Goal: Task Accomplishment & Management: Manage account settings

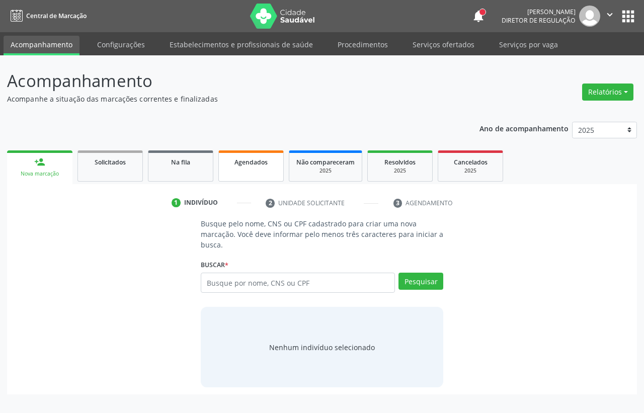
click at [239, 165] on span "Agendados" at bounding box center [250, 162] width 33 height 9
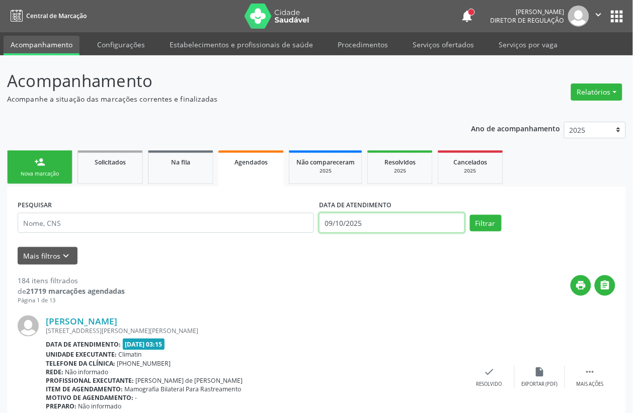
click at [371, 215] on input "09/10/2025" at bounding box center [392, 223] width 146 height 20
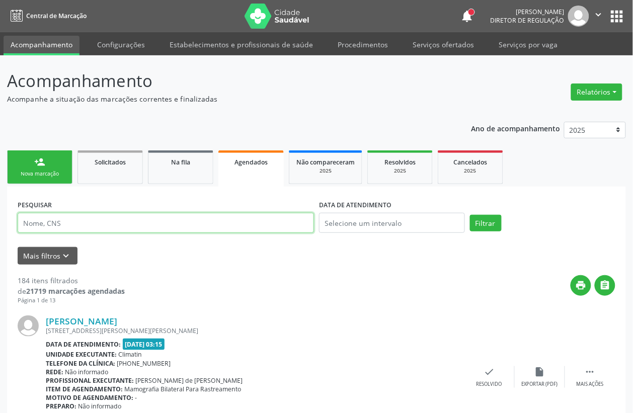
click at [201, 225] on input "text" at bounding box center [166, 223] width 296 height 20
type input "[PERSON_NAME]"
click at [470, 215] on button "Filtrar" at bounding box center [486, 223] width 32 height 17
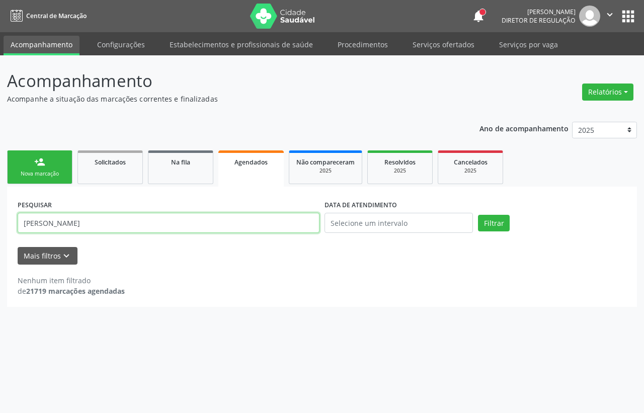
drag, startPoint x: 49, startPoint y: 227, endPoint x: 0, endPoint y: 227, distance: 49.3
click at [0, 227] on div "Acompanhamento Acompanhe a situação das marcações correntes e finalizadas Relat…" at bounding box center [322, 234] width 644 height 358
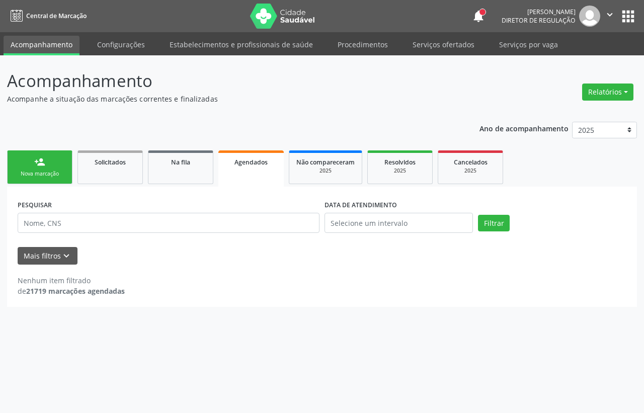
click at [0, 273] on div "Acompanhamento Acompanhe a situação das marcações correntes e finalizadas Relat…" at bounding box center [322, 234] width 644 height 358
click at [413, 358] on div "Acompanhamento Acompanhe a situação das marcações correntes e finalizadas Relat…" at bounding box center [322, 234] width 644 height 358
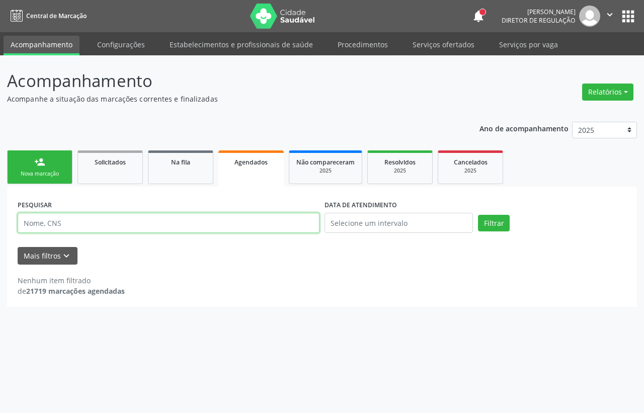
click at [110, 232] on input "text" at bounding box center [169, 223] width 302 height 20
type input "[PERSON_NAME] DE S"
click at [478, 215] on button "Filtrar" at bounding box center [494, 223] width 32 height 17
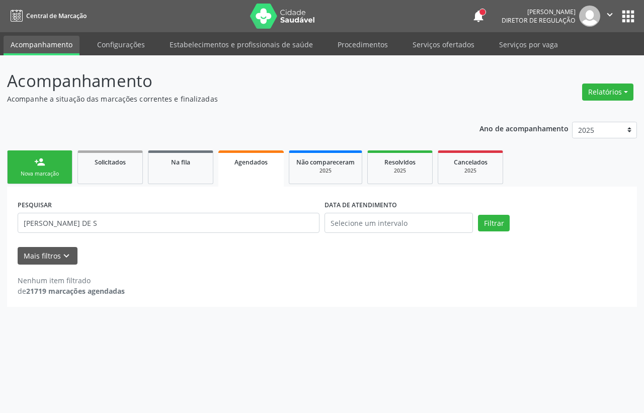
click at [36, 162] on div "person_add" at bounding box center [39, 161] width 11 height 11
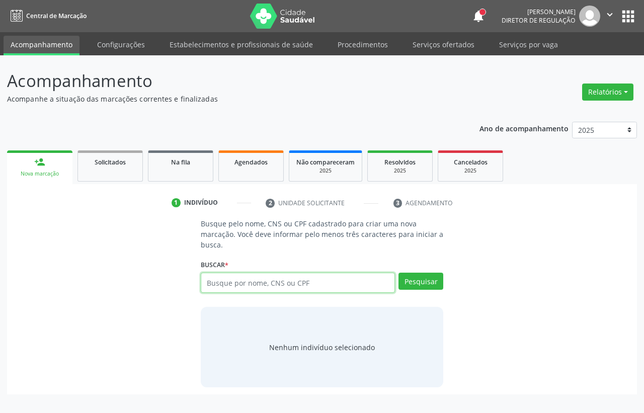
click at [365, 285] on input "text" at bounding box center [298, 283] width 194 height 20
type input "700806973161682"
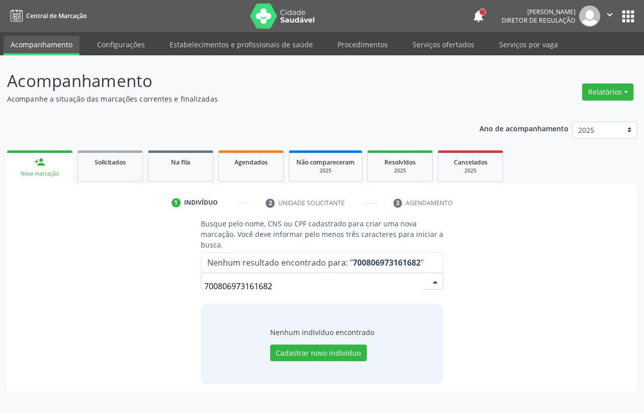
drag, startPoint x: 235, startPoint y: 292, endPoint x: 157, endPoint y: 308, distance: 80.2
click at [157, 308] on div "Busque pelo nome, CNS ou CPF cadastrado para criar uma nova marcação. Você deve…" at bounding box center [322, 301] width 616 height 166
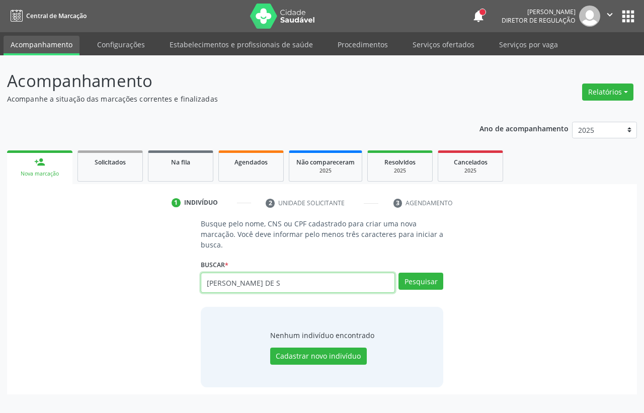
type input "[PERSON_NAME] DE S"
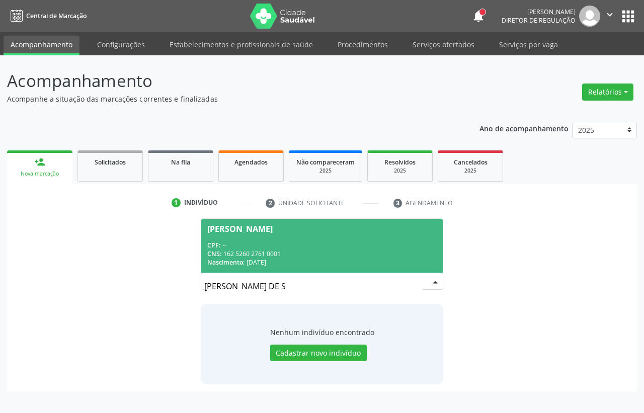
click at [278, 246] on div "CPF: --" at bounding box center [321, 245] width 229 height 9
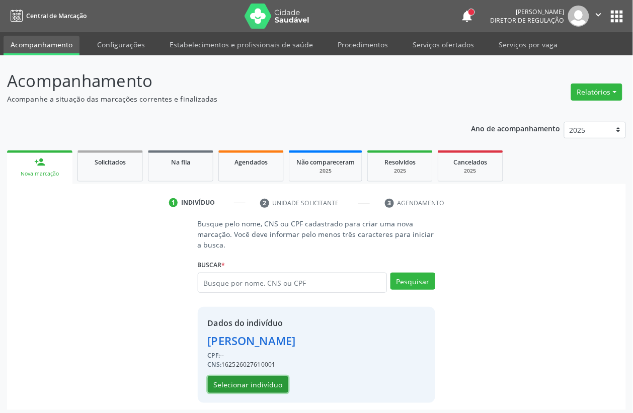
click at [257, 381] on button "Selecionar indivíduo" at bounding box center [248, 384] width 80 height 17
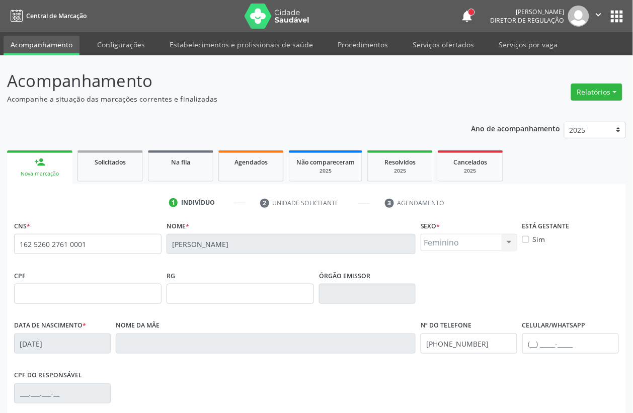
scroll to position [132, 0]
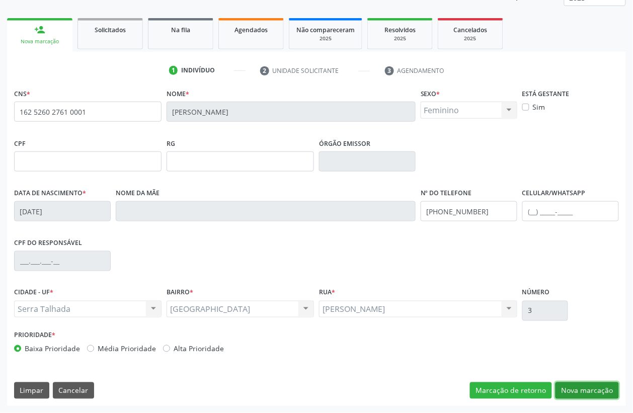
click at [577, 388] on button "Nova marcação" at bounding box center [586, 390] width 63 height 17
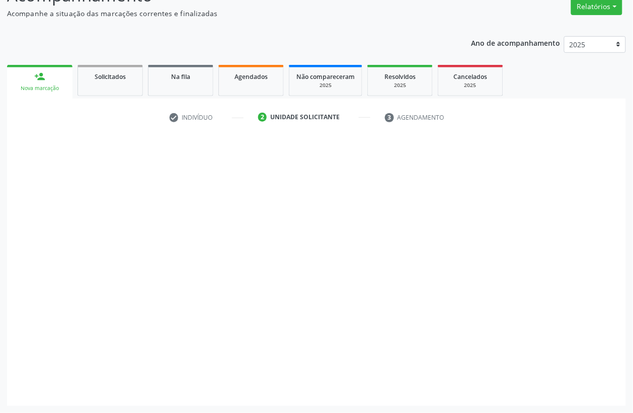
scroll to position [86, 0]
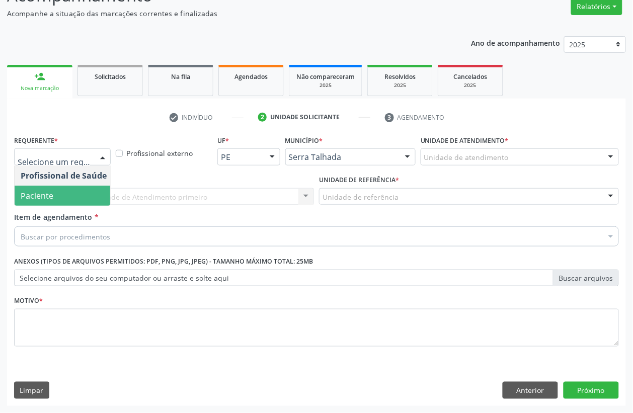
click at [56, 192] on span "Paciente" at bounding box center [64, 196] width 98 height 20
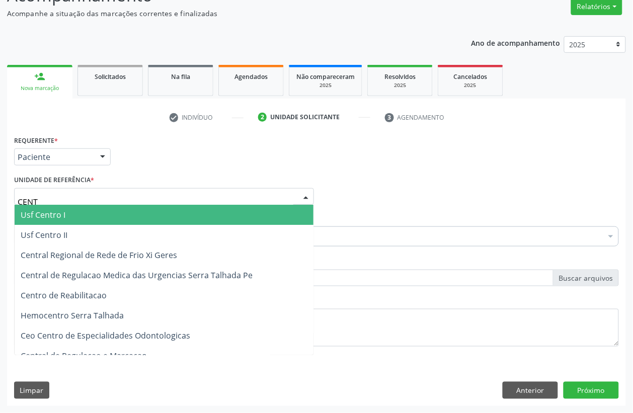
type input "CENTR"
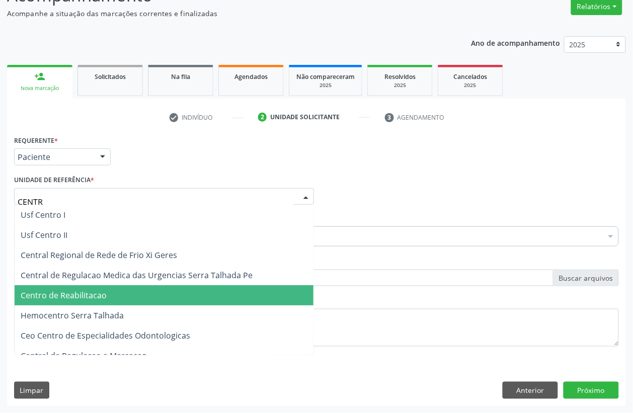
click at [74, 288] on span "Centro de Reabilitacao" at bounding box center [164, 295] width 299 height 20
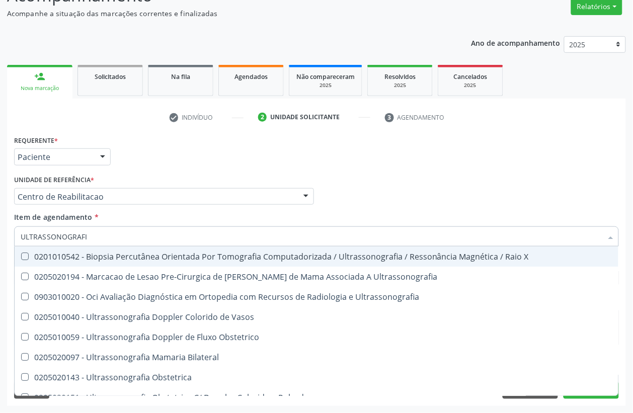
type input "ULTRASSONOGRAFIA"
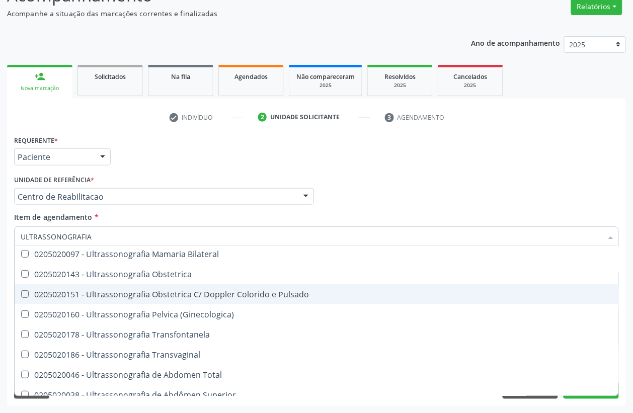
scroll to position [126, 0]
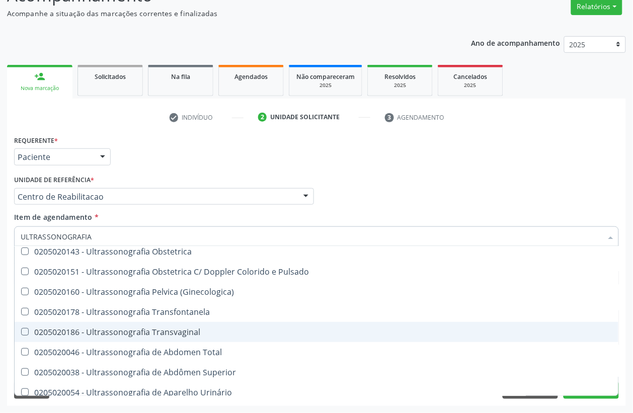
click at [126, 335] on div "0205020186 - Ultrassonografia Transvaginal" at bounding box center [317, 332] width 592 height 8
checkbox Transvaginal "true"
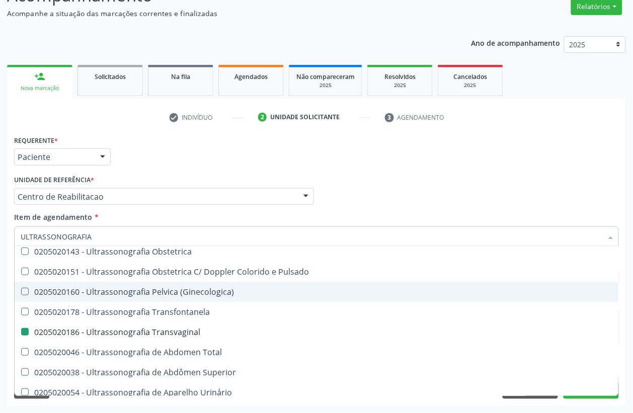
click at [0, 247] on div "Acompanhamento Acompanhe a situação das marcações correntes e finalizadas Relat…" at bounding box center [316, 191] width 633 height 443
checkbox Ultrassonografia "true"
checkbox Transvaginal "false"
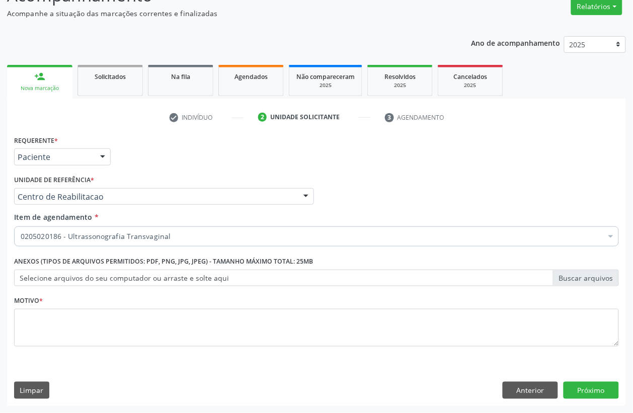
scroll to position [0, 0]
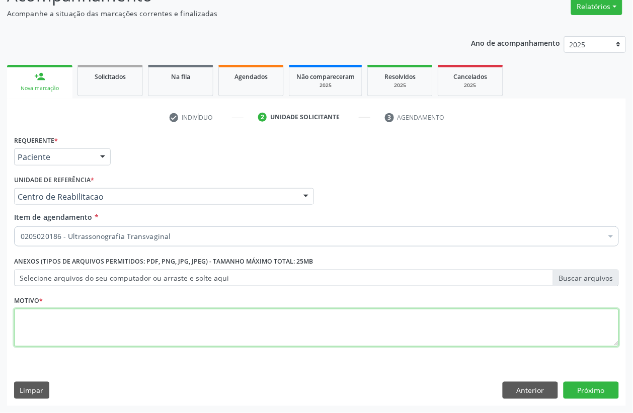
click at [111, 323] on textarea at bounding box center [316, 328] width 605 height 38
type textarea "."
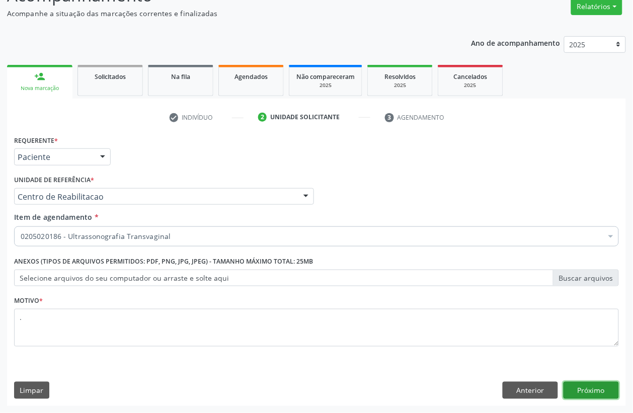
click at [599, 396] on button "Próximo" at bounding box center [590, 390] width 55 height 17
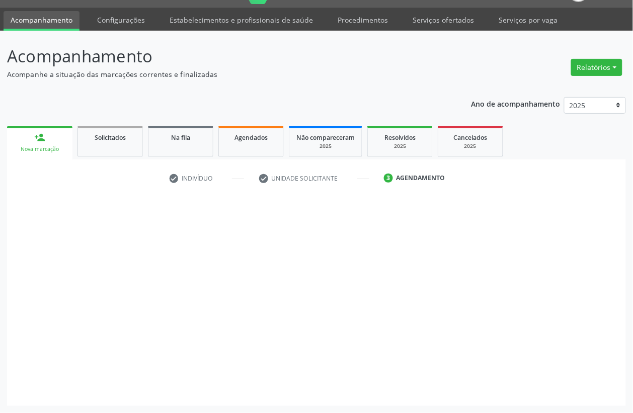
scroll to position [25, 0]
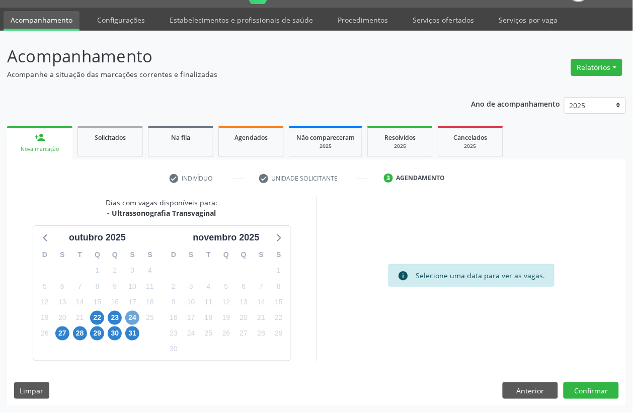
click at [131, 318] on span "24" at bounding box center [132, 318] width 14 height 14
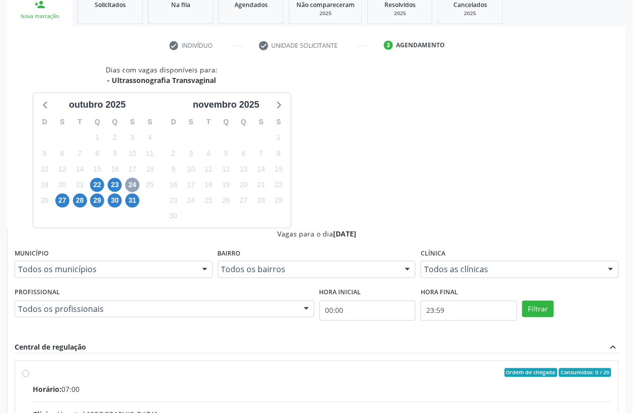
scroll to position [170, 0]
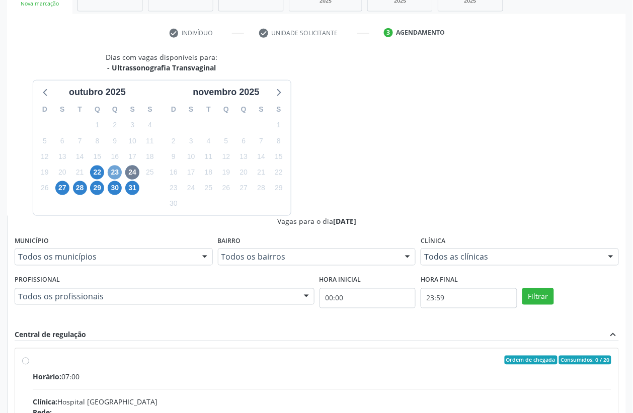
click at [114, 170] on span "23" at bounding box center [115, 173] width 14 height 14
click at [94, 176] on span "22" at bounding box center [97, 173] width 14 height 14
click at [61, 187] on span "27" at bounding box center [62, 188] width 14 height 14
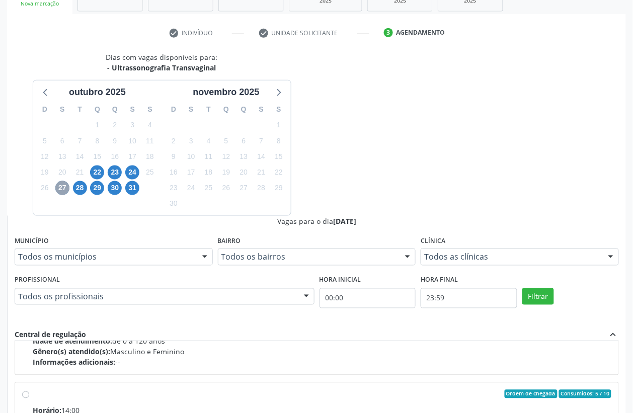
scroll to position [159, 0]
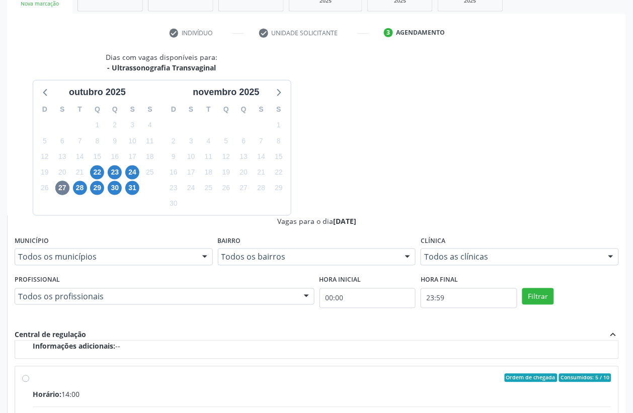
click at [29, 374] on input "Ordem de chegada Consumidos: 5 / 10 Horário: 14:00 Clínica: Policlinica Municip…" at bounding box center [25, 378] width 7 height 9
radio input "true"
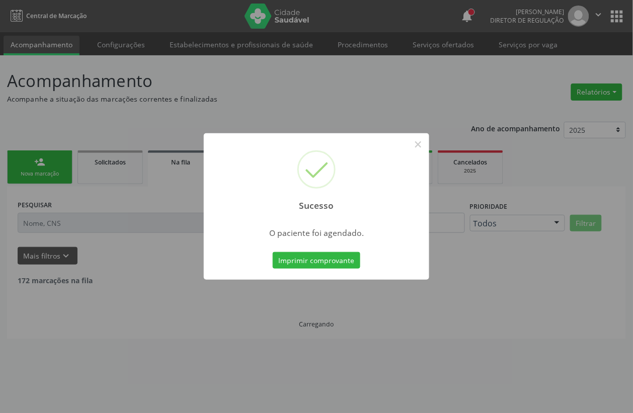
scroll to position [0, 0]
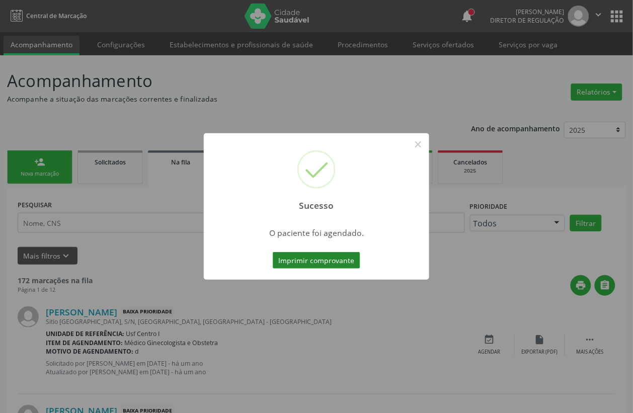
click at [339, 257] on button "Imprimir comprovante" at bounding box center [317, 260] width 88 height 17
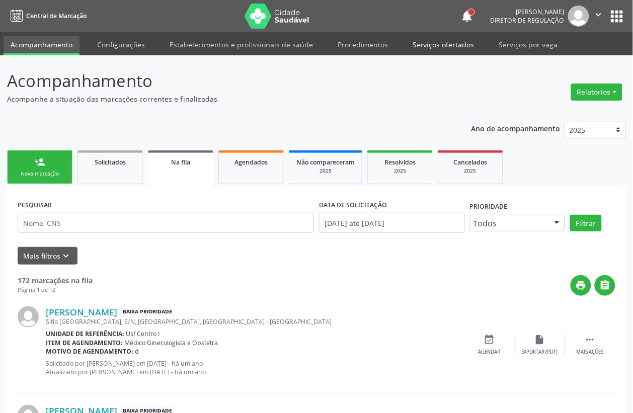
click at [417, 44] on link "Serviços ofertados" at bounding box center [443, 45] width 76 height 18
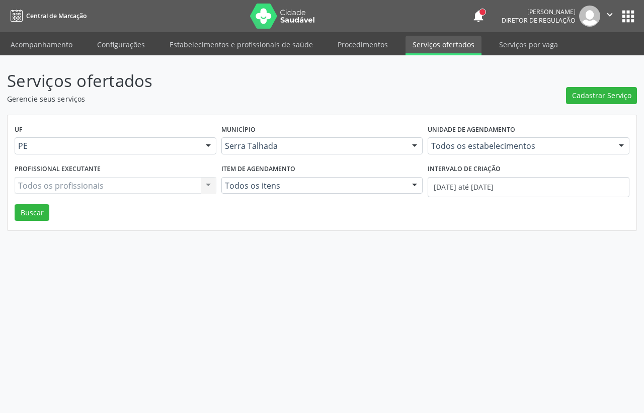
click at [466, 149] on div "Todos os estabelecimentos Todos os estabelecimentos 3 Grupamento de Bombeiros […" at bounding box center [529, 145] width 202 height 17
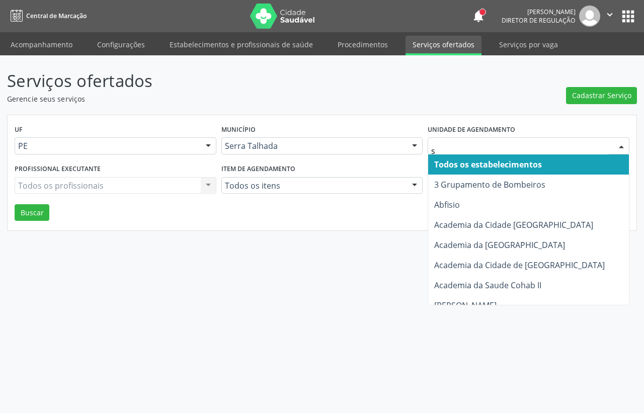
type input "s b"
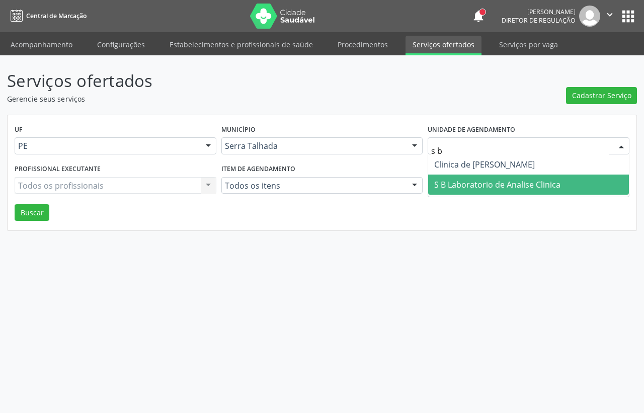
click at [465, 179] on span "S B Laboratorio de Analise Clinica" at bounding box center [497, 184] width 126 height 11
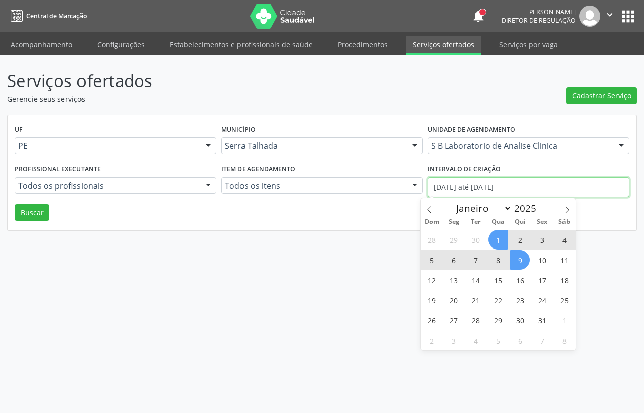
click at [468, 189] on input "[DATE] até [DATE]" at bounding box center [529, 187] width 202 height 20
click at [428, 212] on icon at bounding box center [429, 209] width 7 height 7
select select "8"
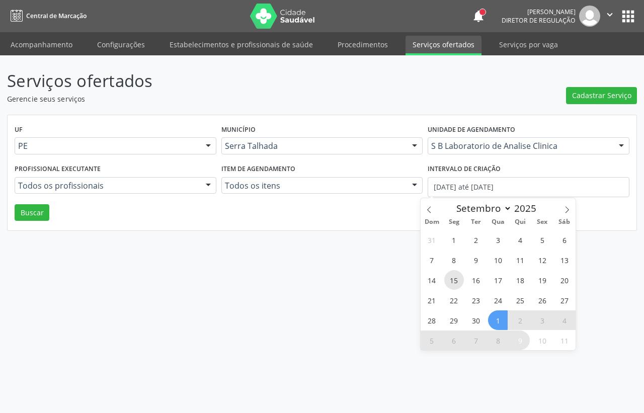
click at [458, 287] on span "15" at bounding box center [454, 280] width 20 height 20
type input "[DATE]"
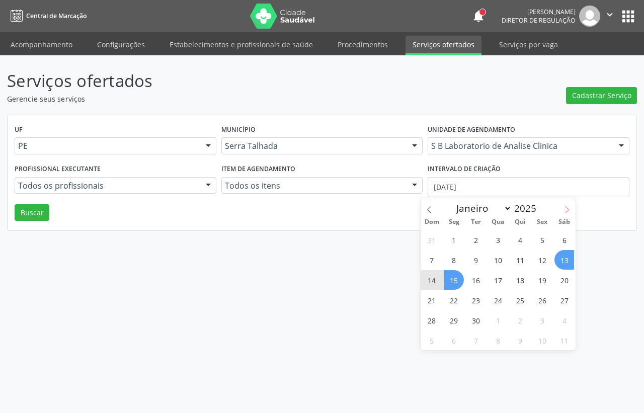
click at [567, 205] on span at bounding box center [566, 206] width 17 height 17
select select "9"
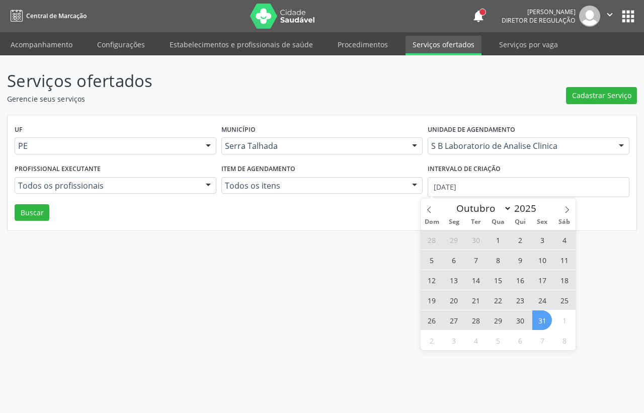
click at [536, 319] on span "31" at bounding box center [542, 320] width 20 height 20
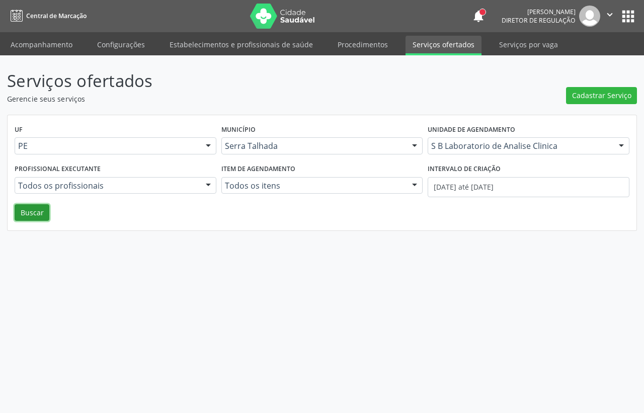
click at [26, 215] on button "Buscar" at bounding box center [32, 212] width 35 height 17
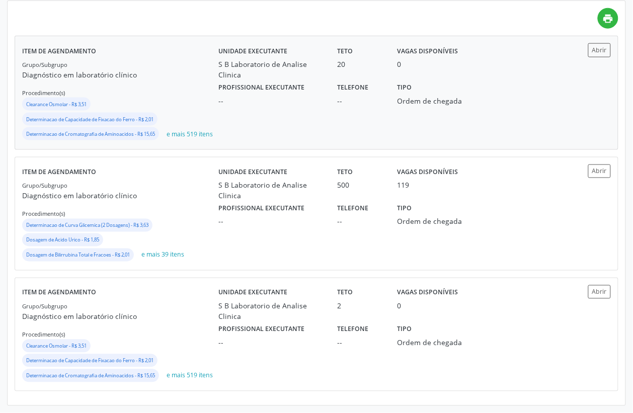
scroll to position [267, 0]
click at [206, 195] on div "Grupo/Subgrupo Diagnóstico em laboratório clínico Procedimento(s) Determinacao …" at bounding box center [120, 222] width 196 height 84
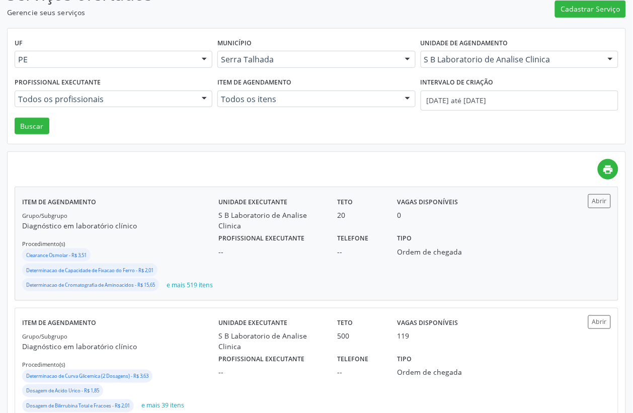
scroll to position [0, 0]
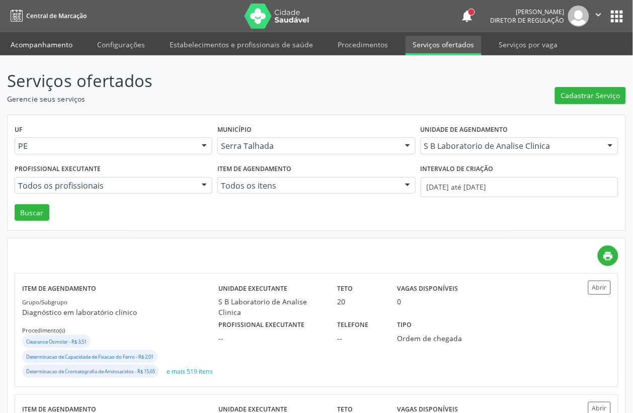
click at [29, 41] on link "Acompanhamento" at bounding box center [42, 45] width 76 height 18
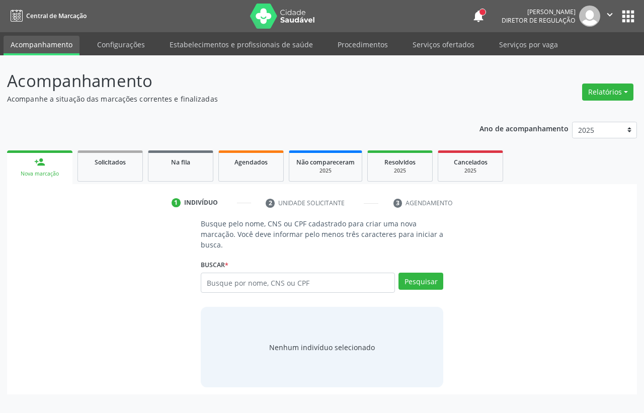
click at [264, 137] on div "Ano de acompanhamento 2025 2024 person_add Nova marcação Solicitados Na fila Ag…" at bounding box center [322, 255] width 630 height 280
click at [256, 160] on span "Agendados" at bounding box center [250, 162] width 33 height 9
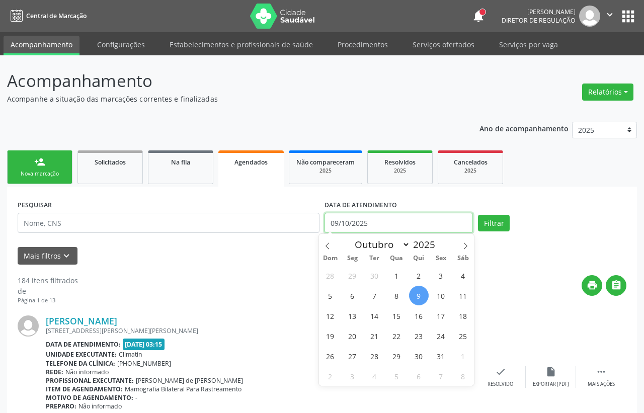
click at [376, 226] on input "09/10/2025" at bounding box center [398, 223] width 148 height 20
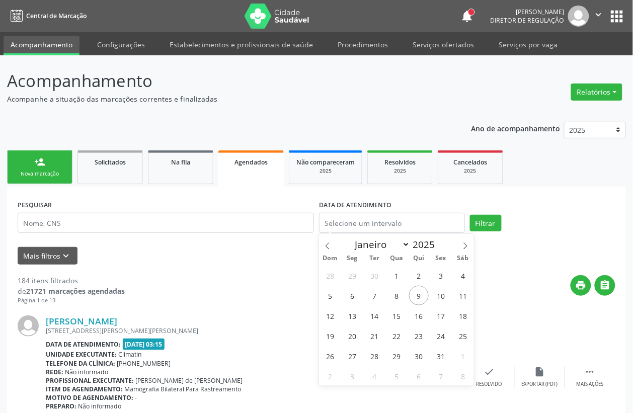
click at [580, 215] on div "Filtrar" at bounding box center [542, 223] width 151 height 17
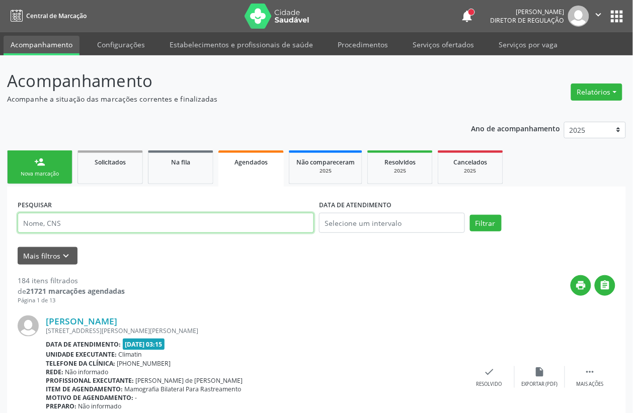
click at [109, 221] on input "text" at bounding box center [166, 223] width 296 height 20
type input "[PERSON_NAME]"
click at [470, 215] on button "Filtrar" at bounding box center [486, 223] width 32 height 17
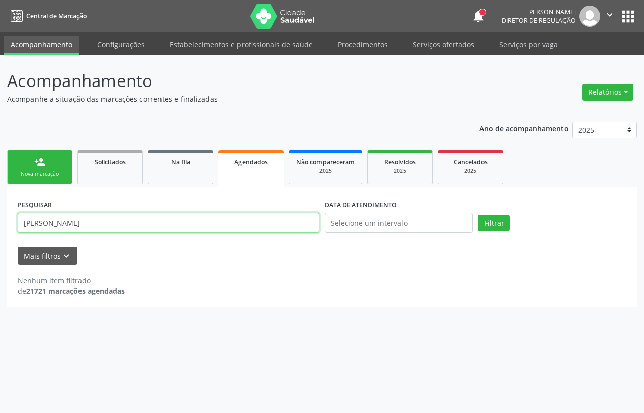
drag, startPoint x: 81, startPoint y: 225, endPoint x: 26, endPoint y: 235, distance: 56.2
click at [26, 235] on div "PESQUISAR [PERSON_NAME]" at bounding box center [168, 218] width 307 height 43
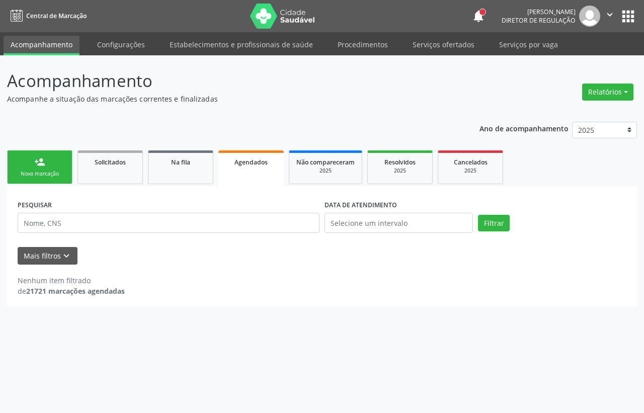
click at [0, 263] on div "Acompanhamento Acompanhe a situação das marcações correntes e finalizadas Relat…" at bounding box center [322, 234] width 644 height 358
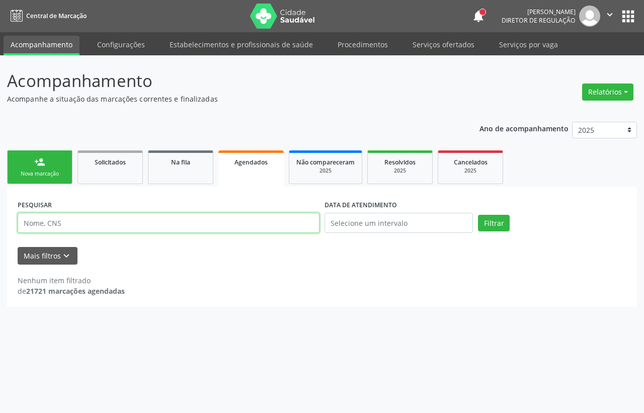
click at [71, 222] on input "text" at bounding box center [169, 223] width 302 height 20
type input "[PERSON_NAME]"
click at [478, 215] on button "Filtrar" at bounding box center [494, 223] width 32 height 17
drag, startPoint x: 92, startPoint y: 228, endPoint x: 3, endPoint y: 229, distance: 89.6
click at [3, 229] on div "Acompanhamento Acompanhe a situação das marcações correntes e finalizadas Relat…" at bounding box center [322, 234] width 644 height 358
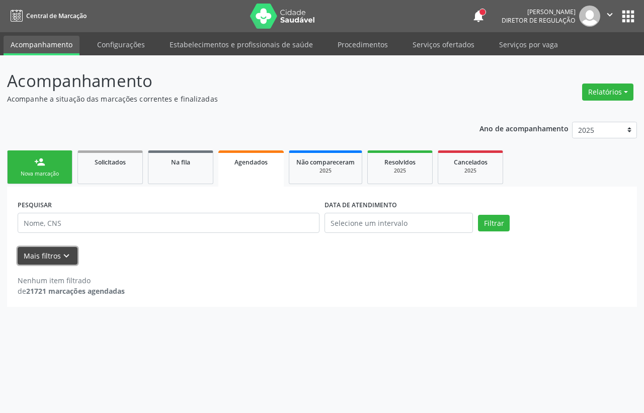
click at [48, 259] on button "Mais filtros keyboard_arrow_down" at bounding box center [48, 256] width 60 height 18
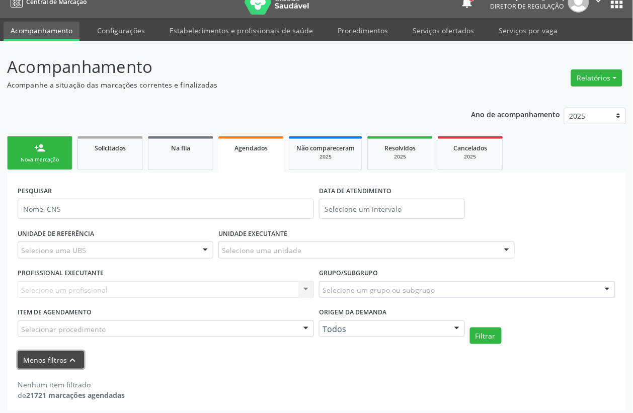
scroll to position [19, 0]
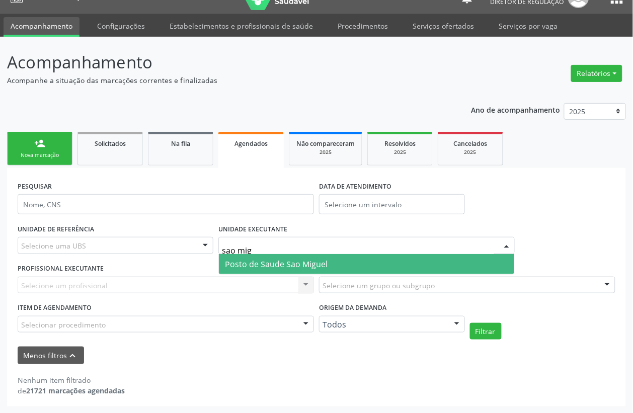
type input "sao migu"
click at [246, 265] on span "Posto de Saude Sao Miguel" at bounding box center [276, 264] width 103 height 11
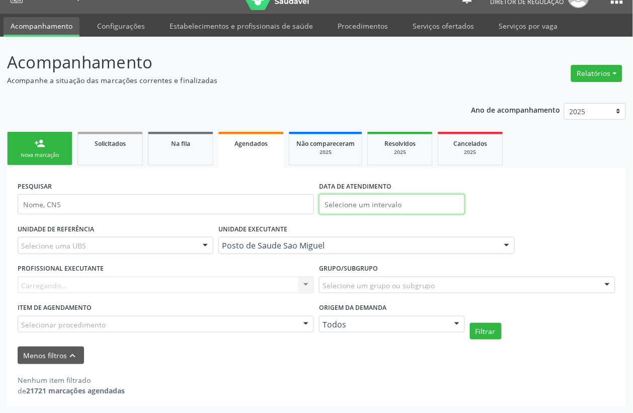
click at [365, 207] on input "text" at bounding box center [392, 204] width 146 height 20
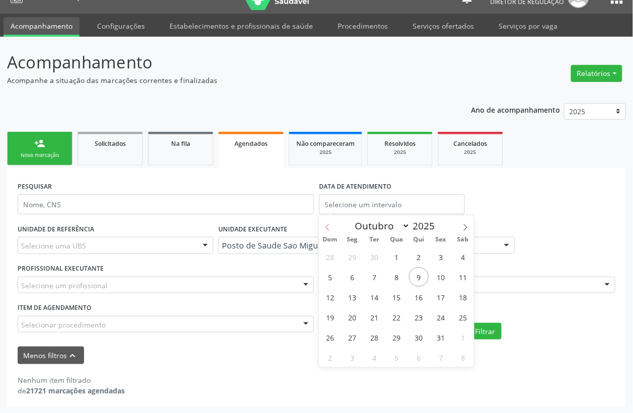
click at [327, 227] on icon at bounding box center [327, 227] width 7 height 7
select select "8"
click at [353, 316] on span "22" at bounding box center [353, 317] width 20 height 20
type input "[DATE]"
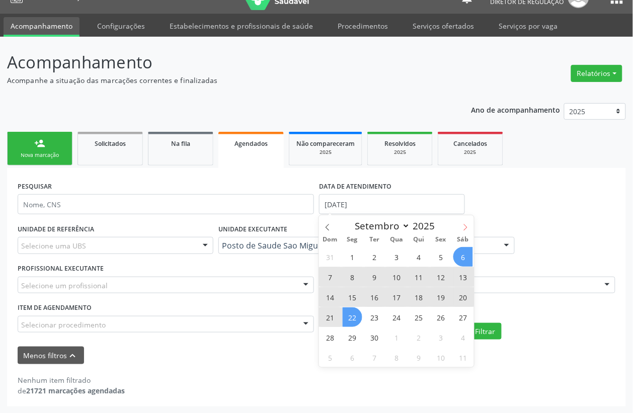
click at [467, 228] on icon at bounding box center [465, 227] width 7 height 7
select select "9"
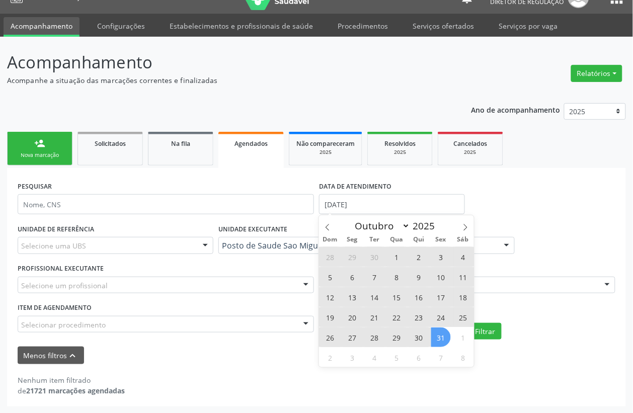
click at [444, 340] on span "31" at bounding box center [441, 338] width 20 height 20
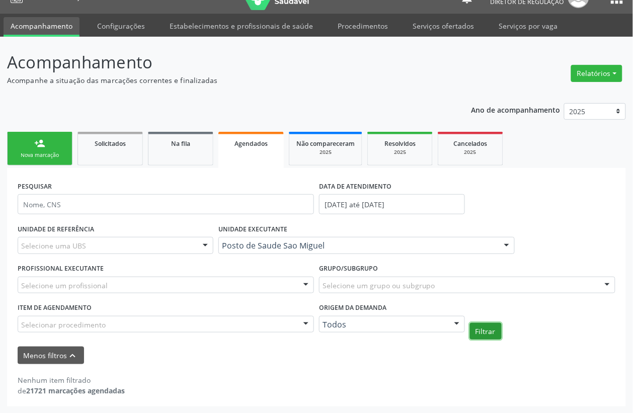
click at [485, 323] on button "Filtrar" at bounding box center [486, 331] width 32 height 17
click at [567, 236] on div "UNIDADE DE REFERÊNCIA Selecione uma UBS Todas as UBS Usf do Mutirao Usf Cohab U…" at bounding box center [316, 280] width 603 height 118
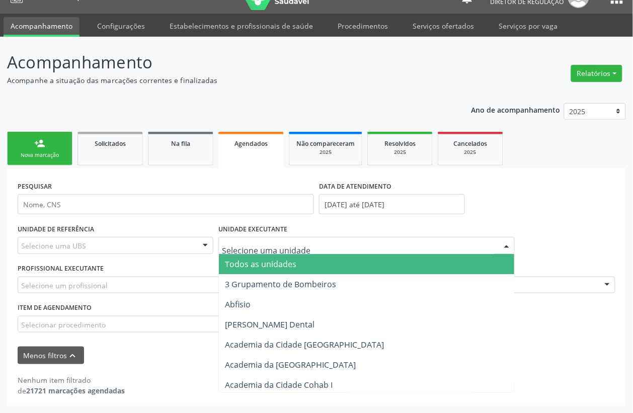
drag, startPoint x: 329, startPoint y: 244, endPoint x: 225, endPoint y: 245, distance: 103.6
click at [598, 229] on div "UNIDADE DE REFERÊNCIA Selecione uma UBS Todas as UBS Usf do Mutirao Usf Cohab U…" at bounding box center [316, 280] width 603 height 118
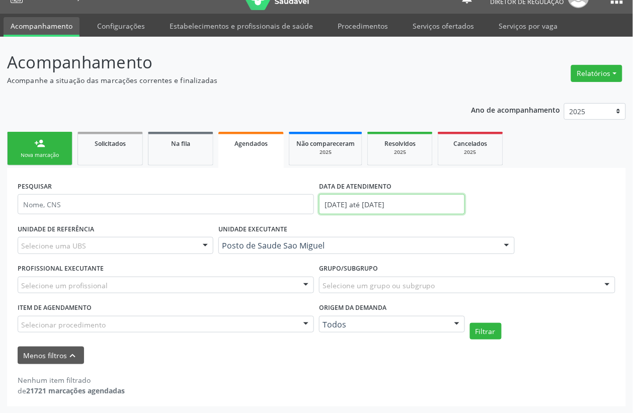
click at [408, 205] on input "[DATE] até [DATE]" at bounding box center [392, 204] width 146 height 20
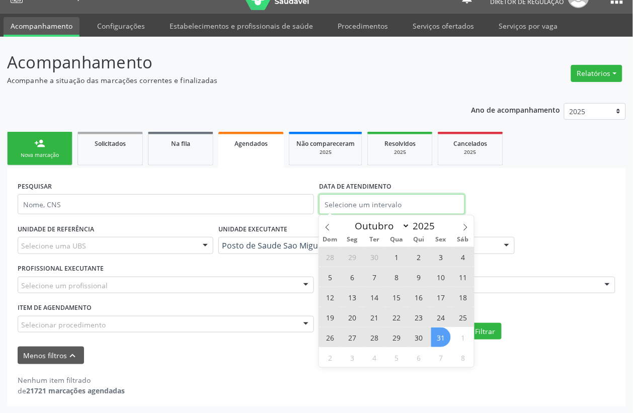
select select "8"
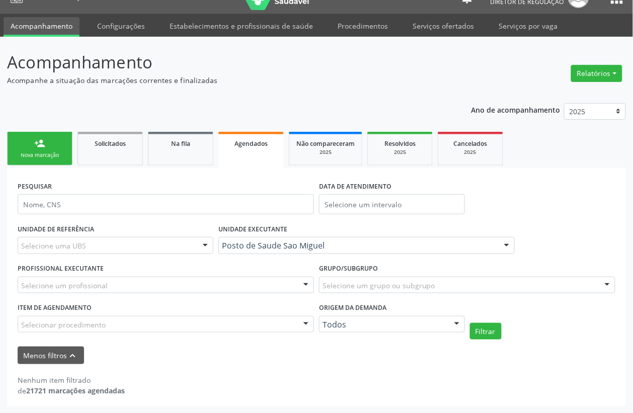
click at [599, 207] on div "PESQUISAR DATA DE ATENDIMENTO" at bounding box center [316, 200] width 603 height 43
drag, startPoint x: 306, startPoint y: 142, endPoint x: 287, endPoint y: 157, distance: 23.7
click at [306, 142] on span "Não compareceram" at bounding box center [325, 143] width 58 height 9
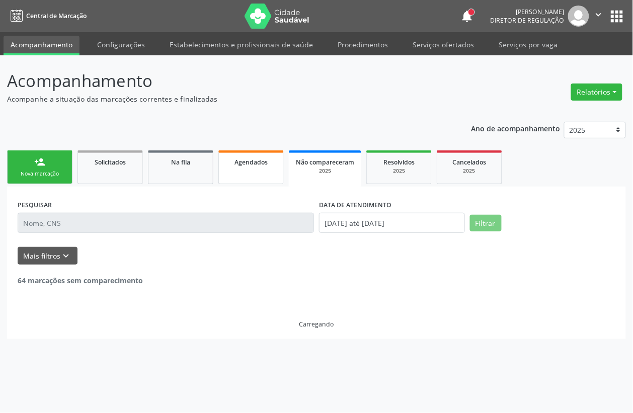
scroll to position [0, 0]
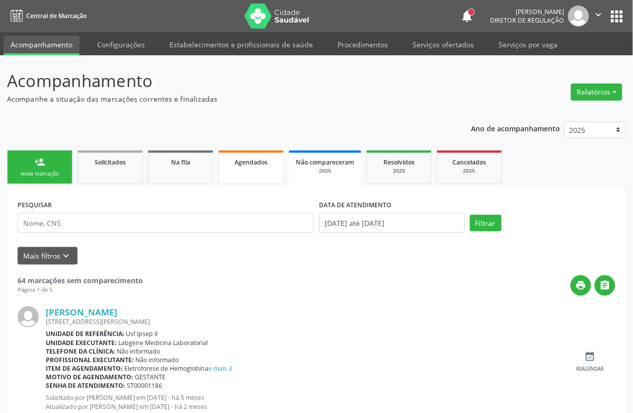
click at [252, 168] on link "Agendados" at bounding box center [250, 167] width 65 height 34
select select "9"
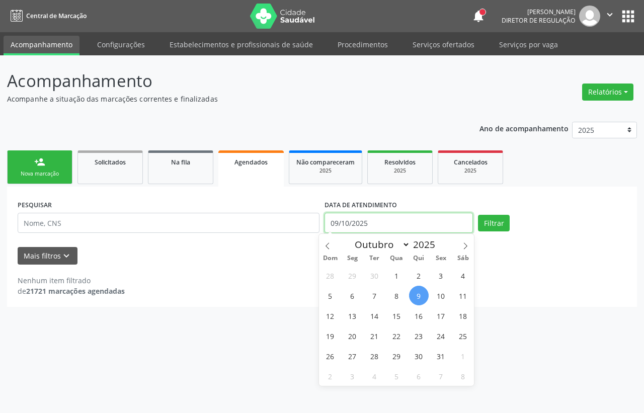
click at [366, 223] on input "09/10/2025" at bounding box center [398, 223] width 148 height 20
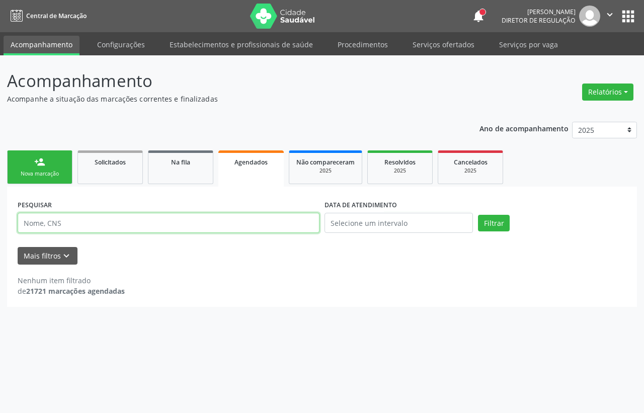
click at [241, 219] on input "text" at bounding box center [169, 223] width 302 height 20
type input "[PERSON_NAME] aparecida [PERSON_NAME]"
click at [478, 215] on button "Filtrar" at bounding box center [494, 223] width 32 height 17
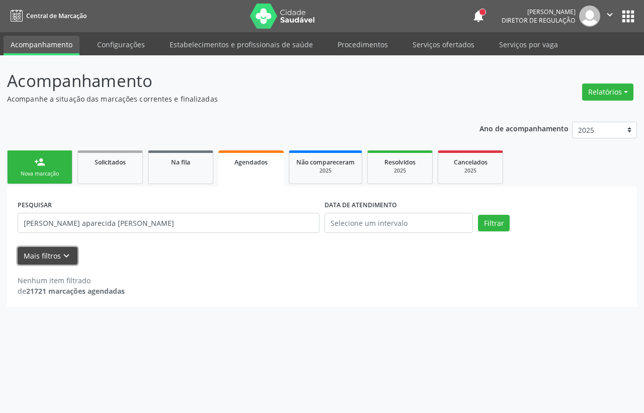
click at [63, 259] on icon "keyboard_arrow_down" at bounding box center [66, 256] width 11 height 11
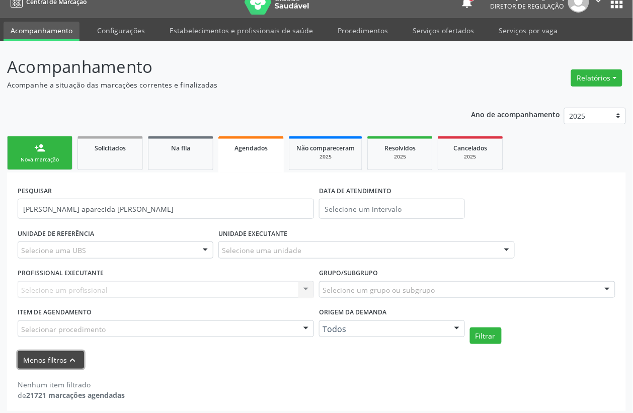
scroll to position [19, 0]
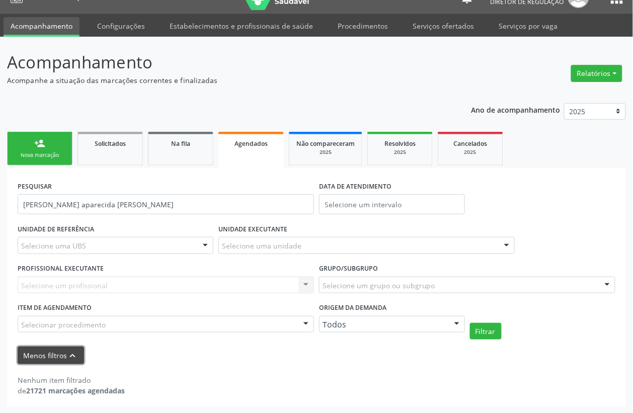
click at [59, 359] on button "Menos filtros keyboard_arrow_up" at bounding box center [51, 356] width 66 height 18
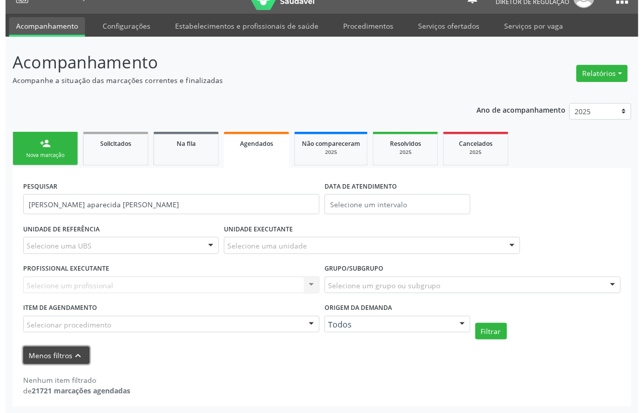
scroll to position [0, 0]
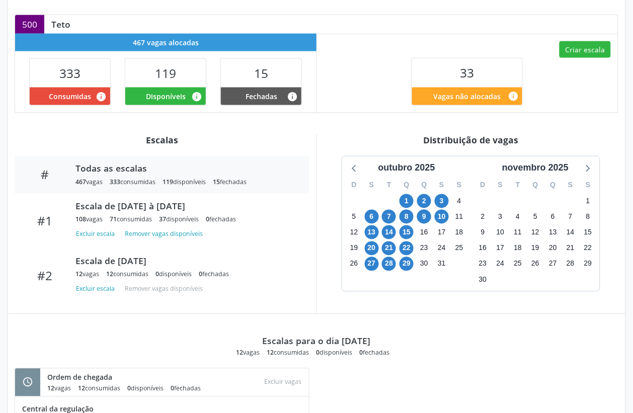
scroll to position [383, 0]
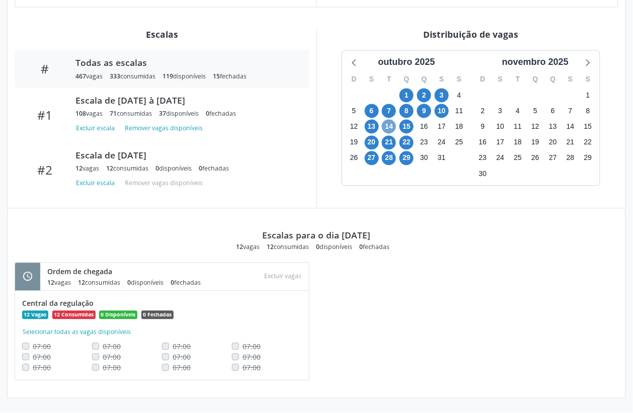
click at [386, 125] on span "14" at bounding box center [389, 127] width 14 height 14
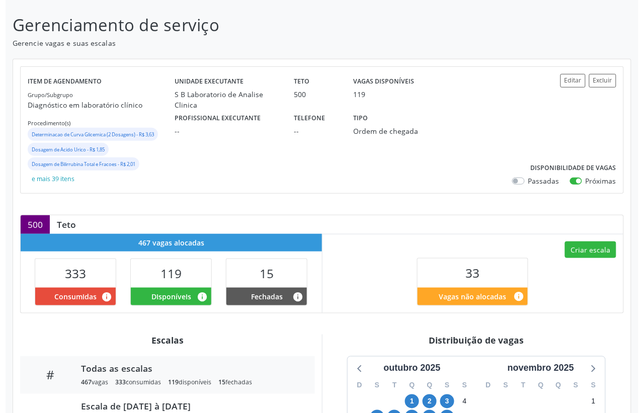
scroll to position [72, 0]
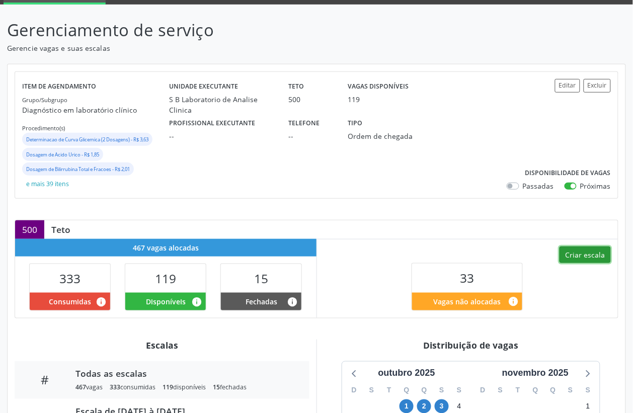
click at [577, 254] on button "Criar escala" at bounding box center [584, 255] width 51 height 17
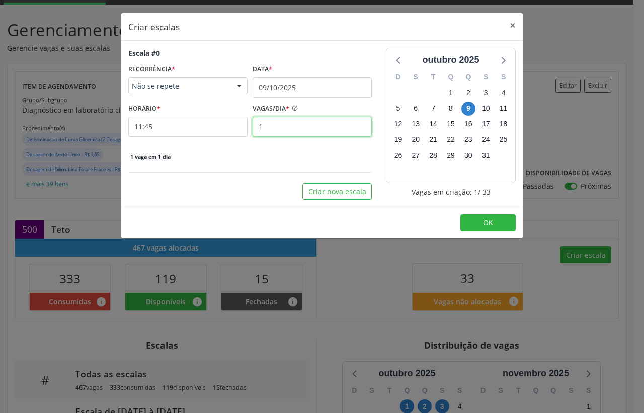
click at [288, 126] on input "1" at bounding box center [312, 127] width 119 height 20
type input "12"
click at [343, 86] on input "09/10/2025" at bounding box center [312, 87] width 119 height 20
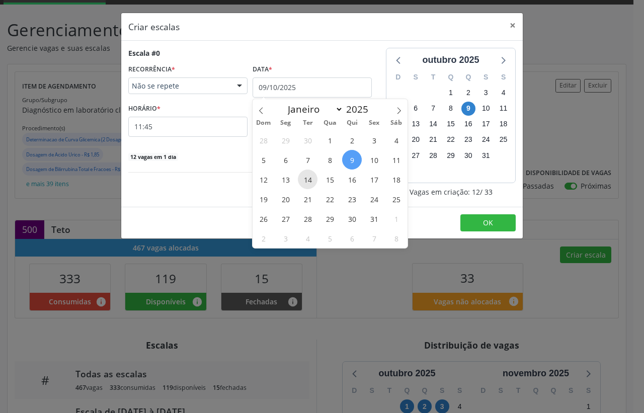
click at [305, 180] on span "14" at bounding box center [308, 180] width 20 height 20
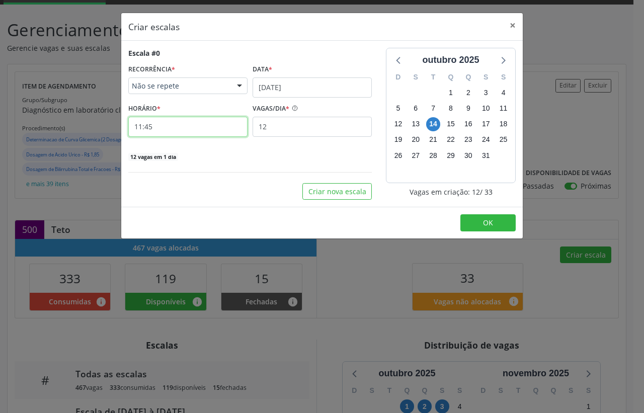
click at [169, 129] on input "11:45" at bounding box center [187, 127] width 119 height 20
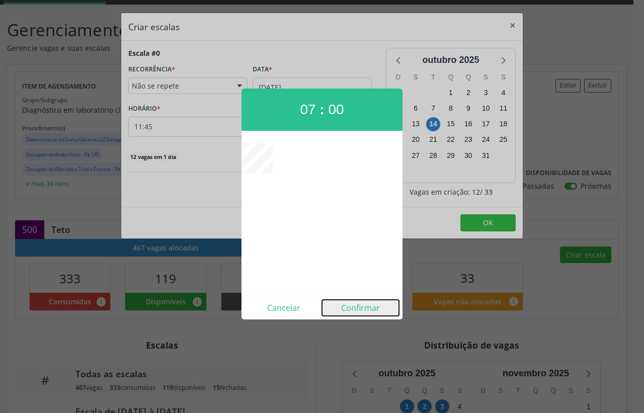
click at [363, 307] on button "Confirmar" at bounding box center [360, 308] width 77 height 16
type input "07:00"
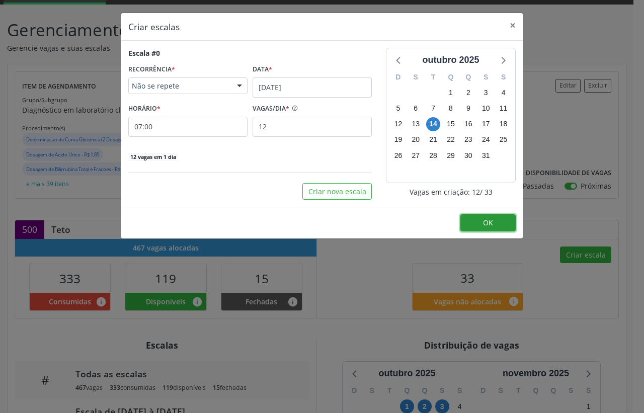
click at [474, 217] on button "OK" at bounding box center [487, 222] width 55 height 17
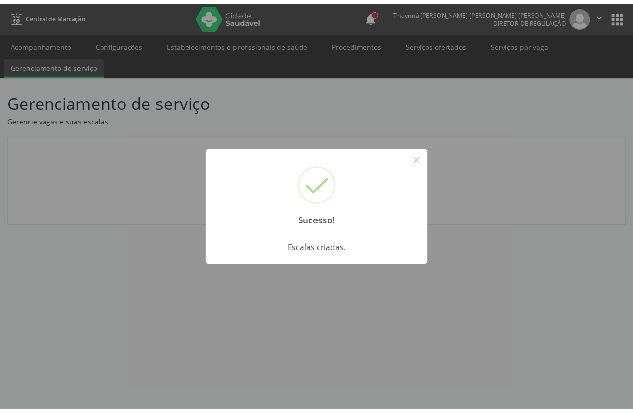
scroll to position [0, 0]
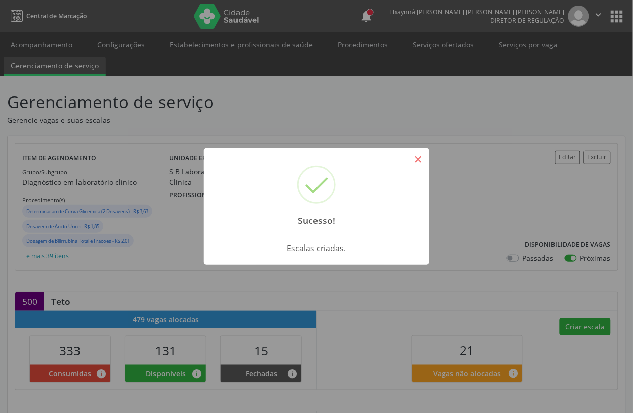
click at [418, 164] on button "×" at bounding box center [418, 159] width 17 height 17
